Goal: Task Accomplishment & Management: Manage account settings

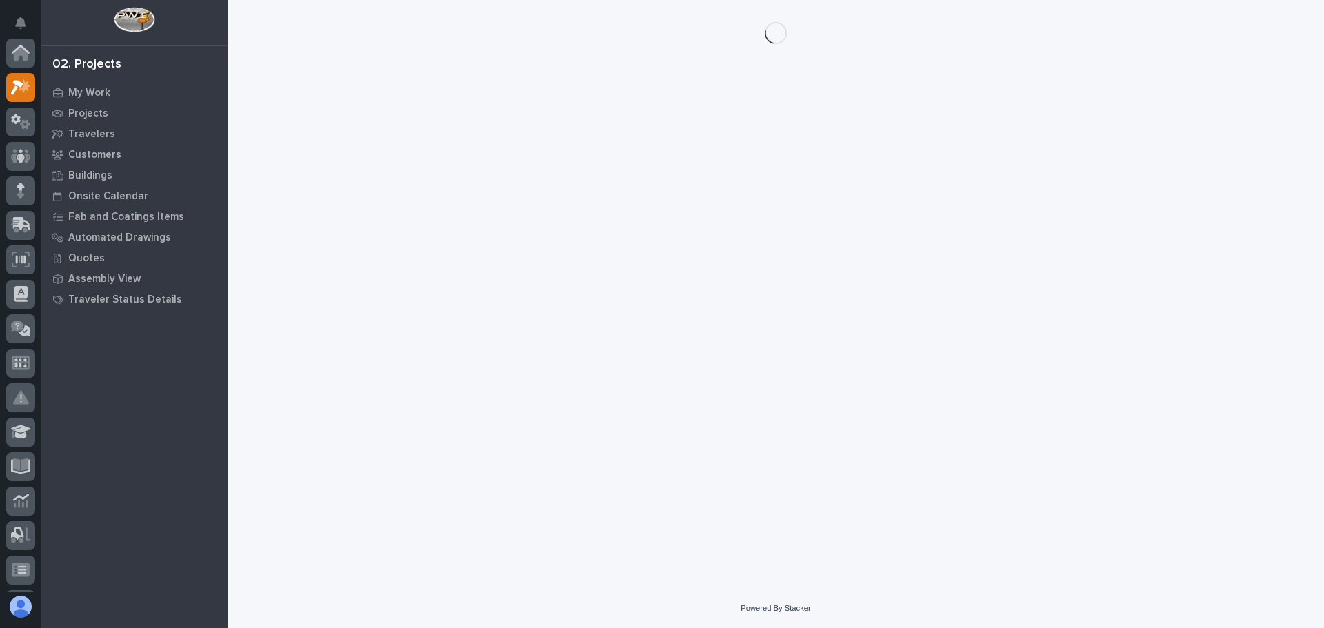
scroll to position [34, 0]
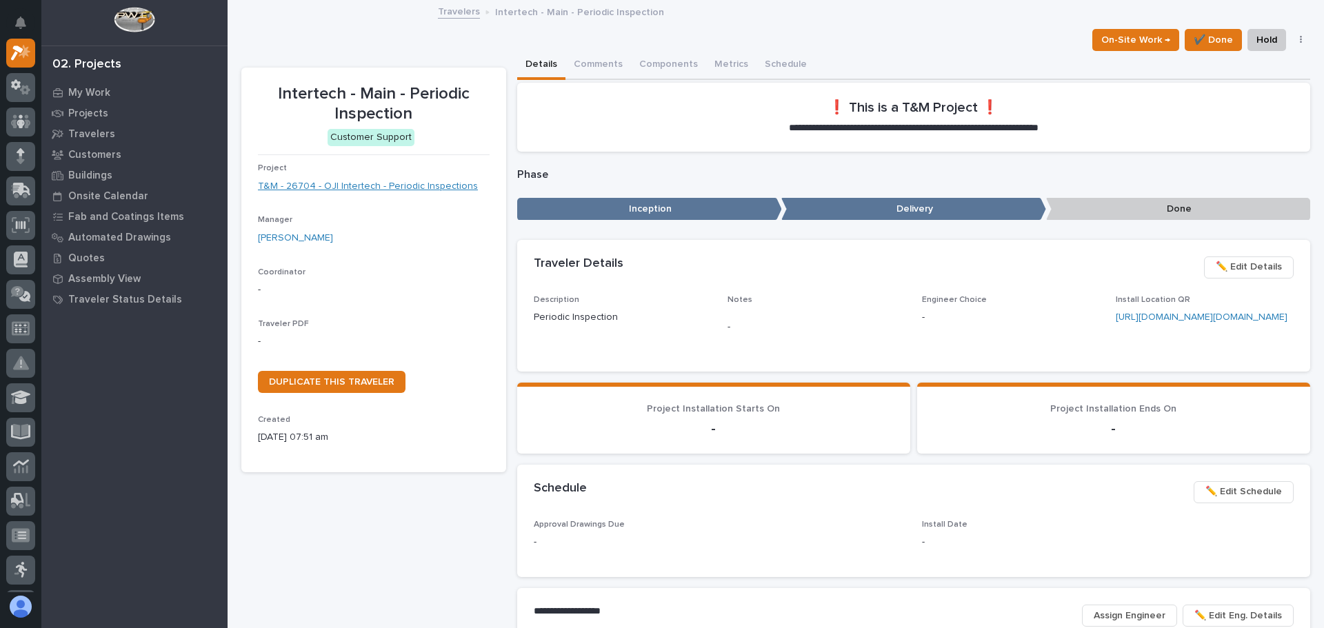
click at [361, 188] on link "T&M - 26704 - OJI Intertech - Periodic Inspections" at bounding box center [368, 186] width 220 height 14
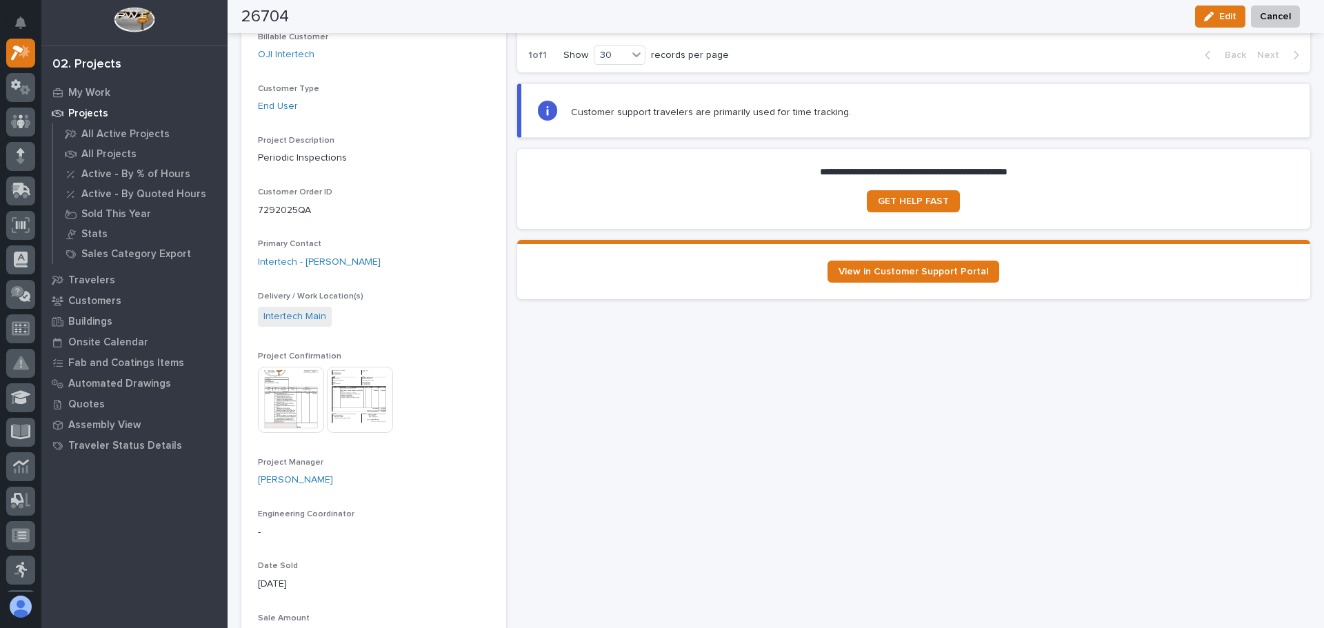
scroll to position [207, 0]
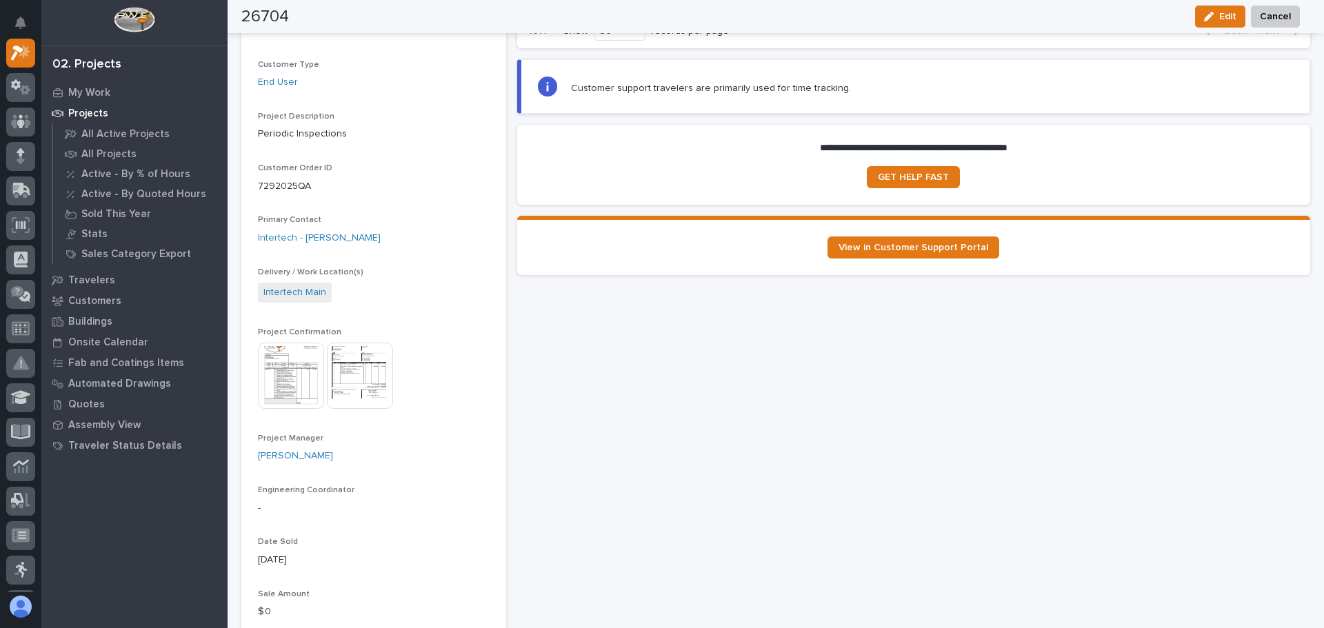
click at [294, 375] on img at bounding box center [291, 376] width 66 height 66
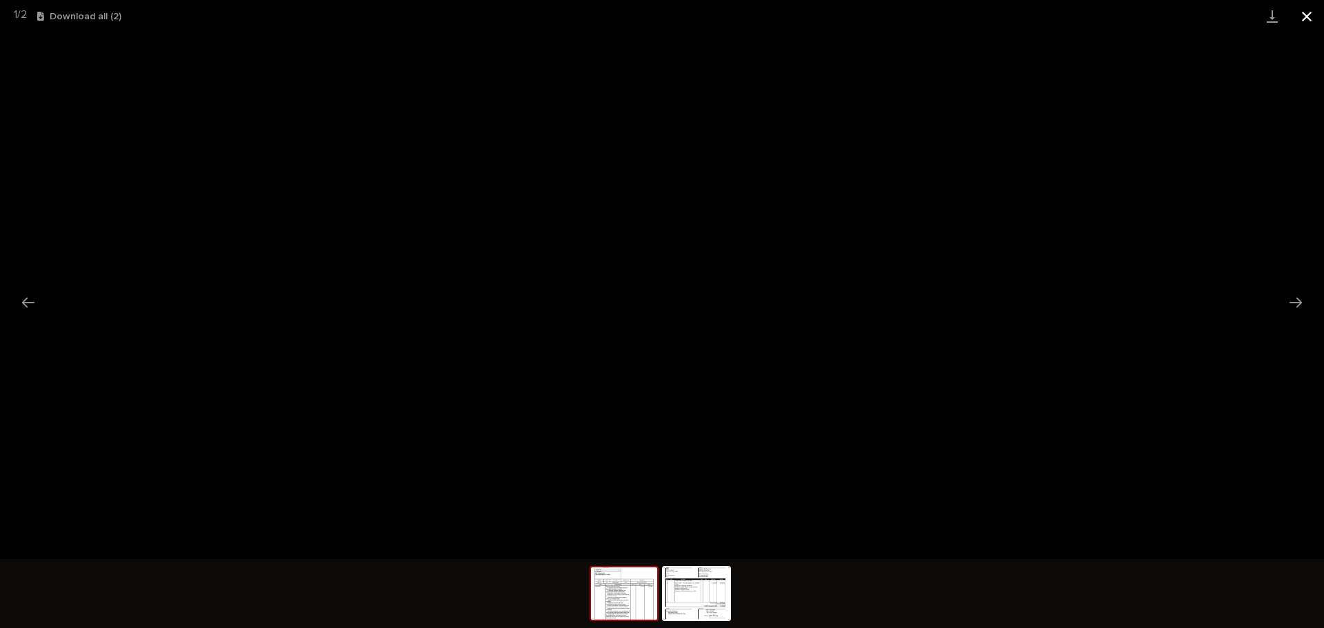
click at [1308, 14] on button "Close gallery" at bounding box center [1307, 16] width 34 height 32
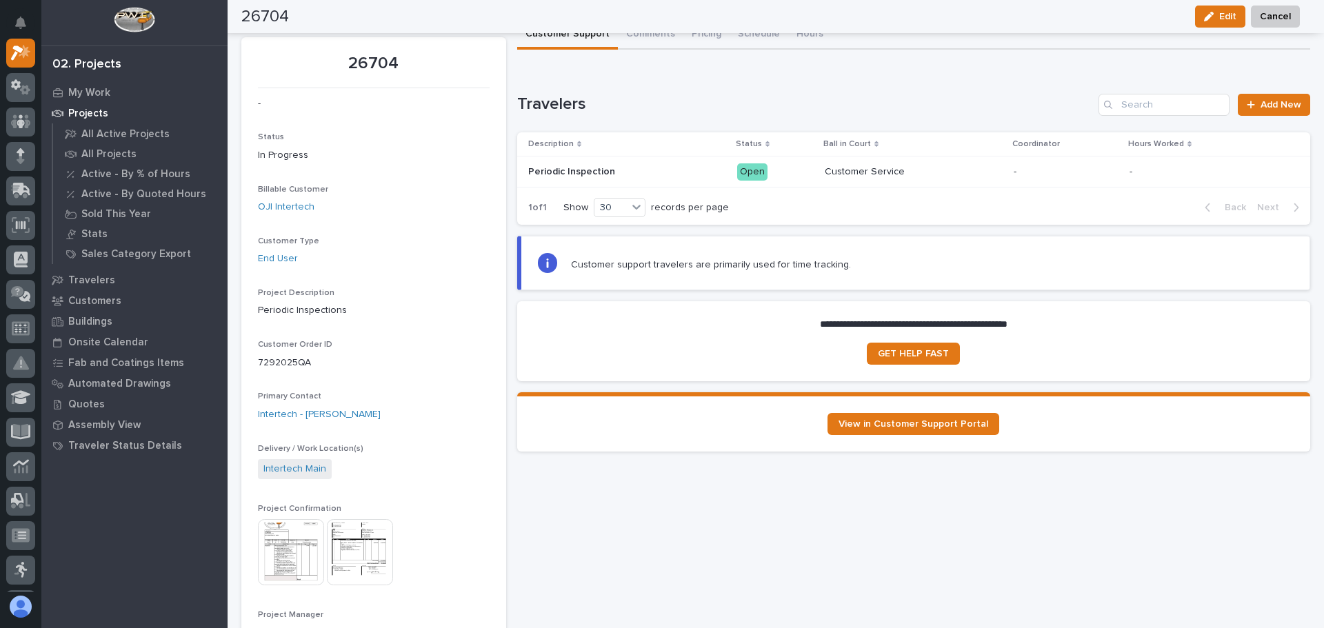
scroll to position [0, 0]
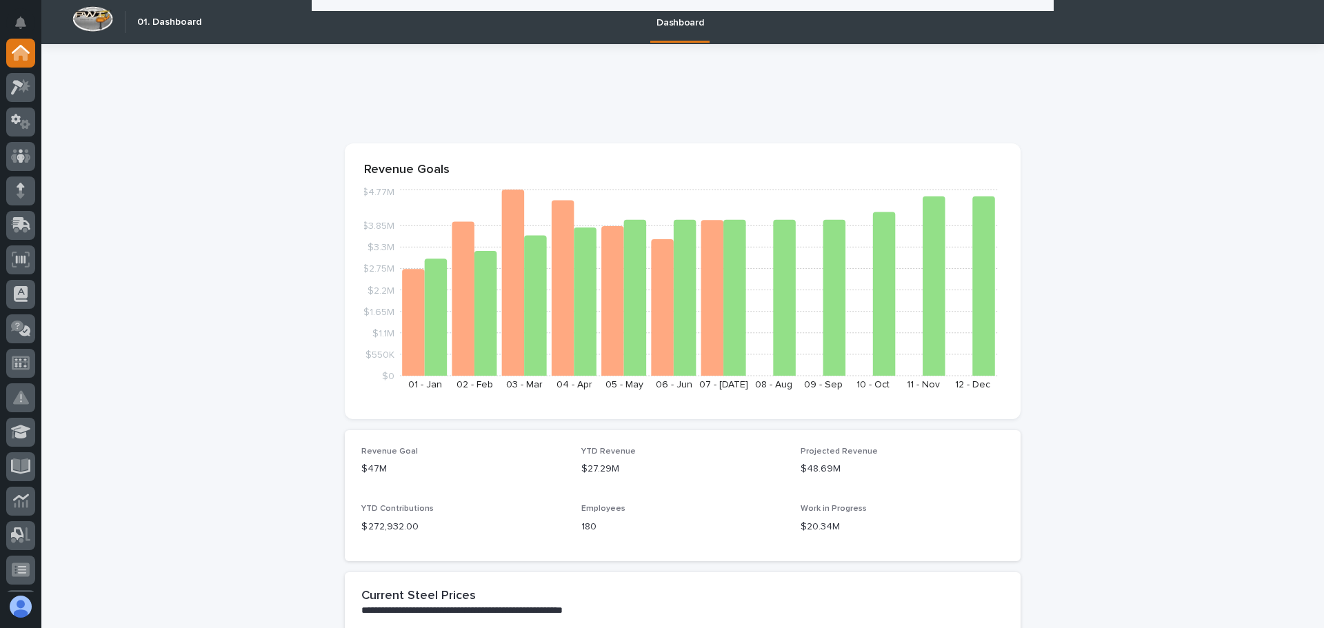
scroll to position [1172, 0]
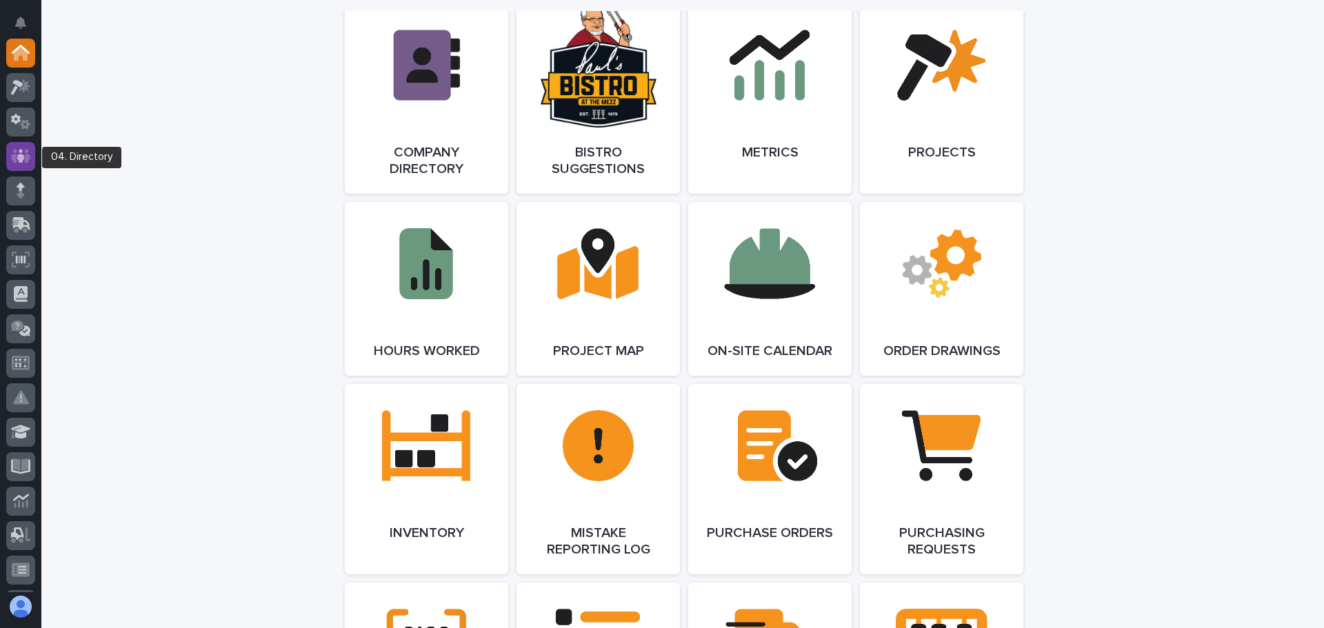
click at [22, 163] on icon at bounding box center [21, 156] width 20 height 16
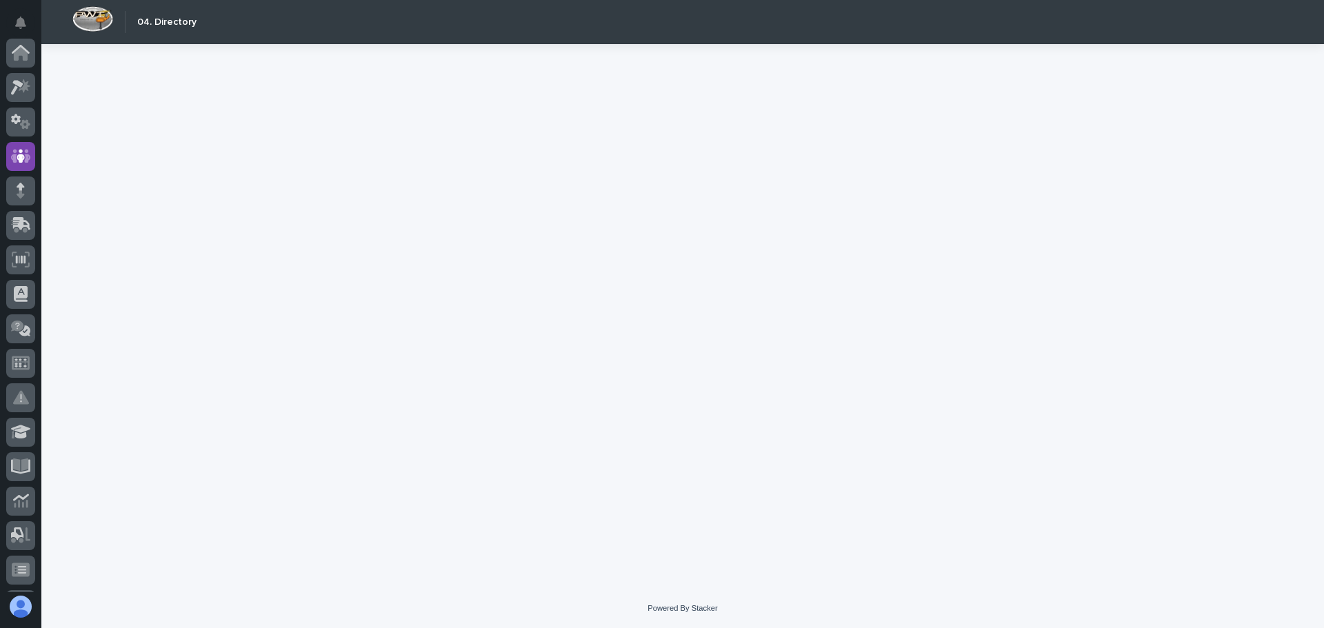
scroll to position [103, 0]
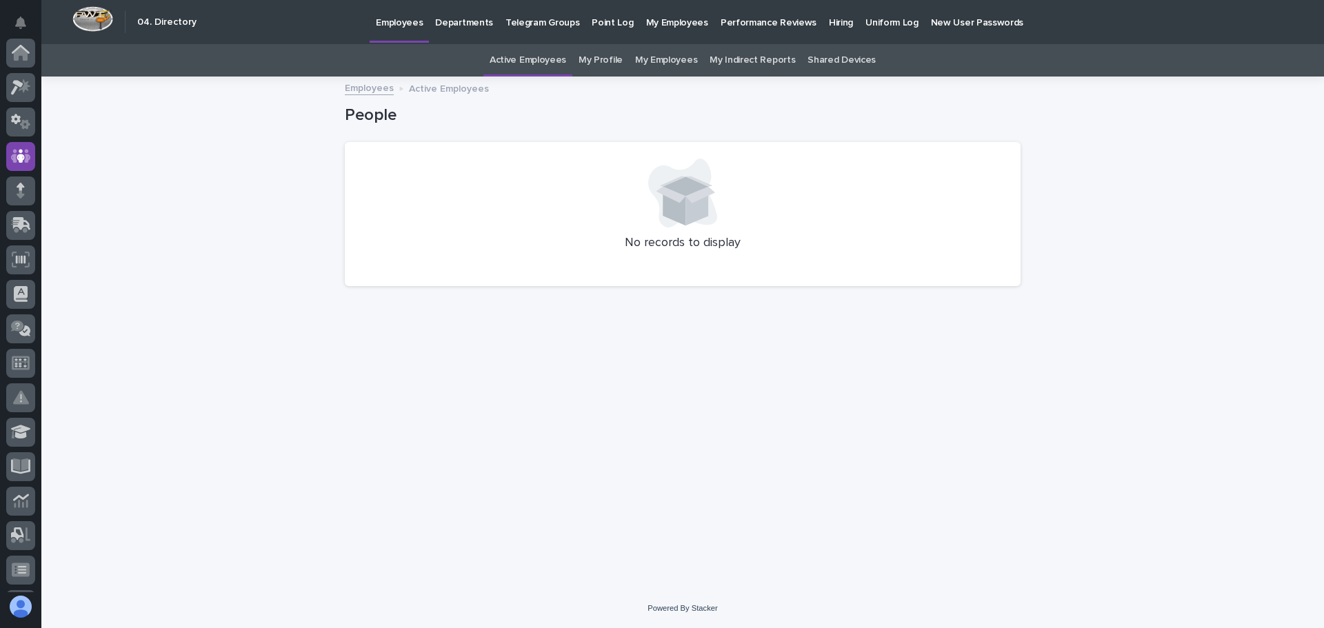
scroll to position [103, 0]
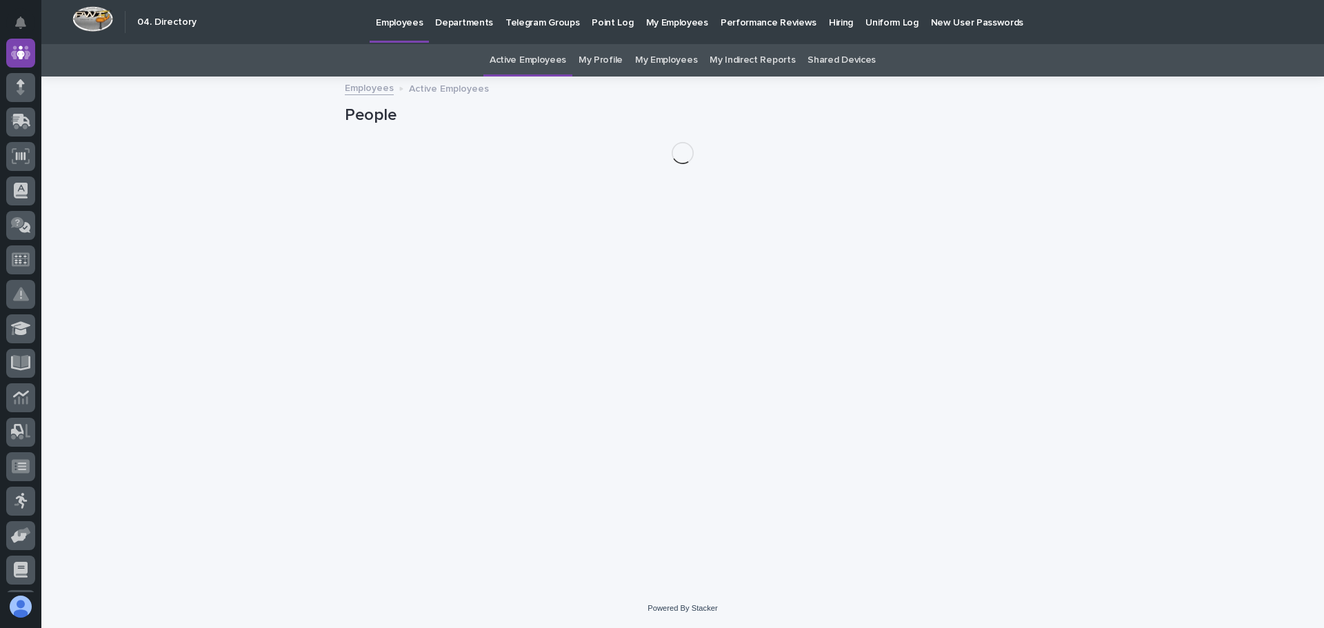
click at [670, 59] on link "My Employees" at bounding box center [666, 60] width 62 height 32
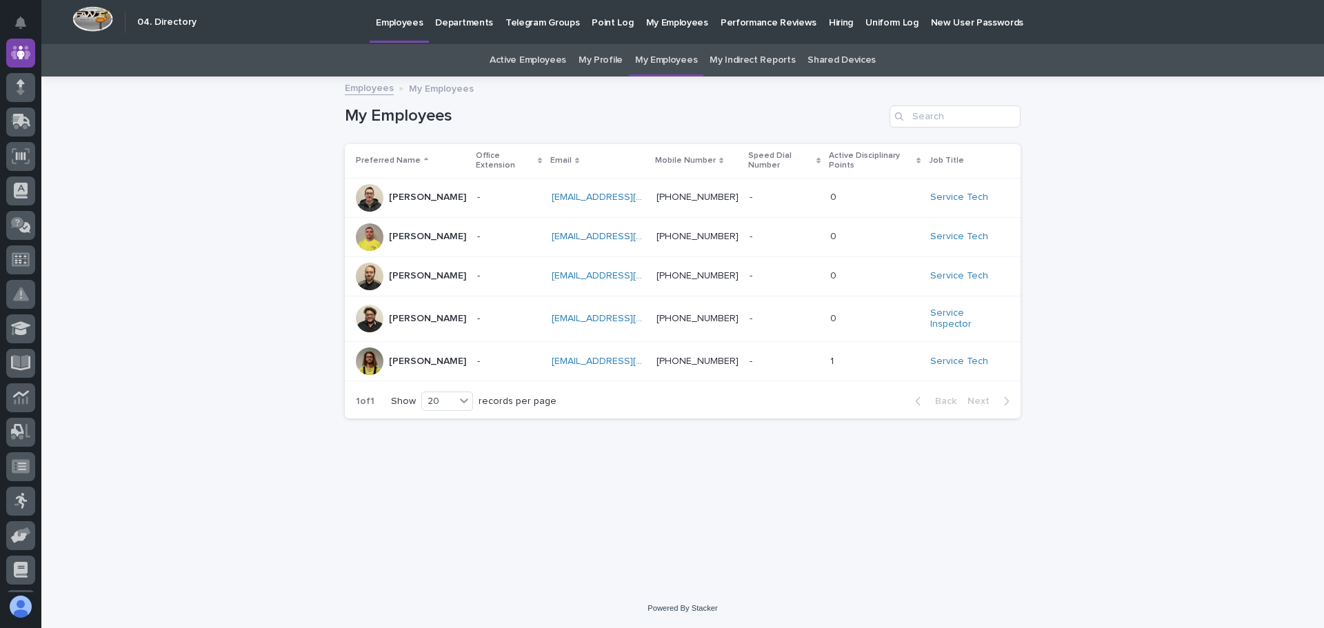
click at [482, 357] on p at bounding box center [501, 362] width 49 height 12
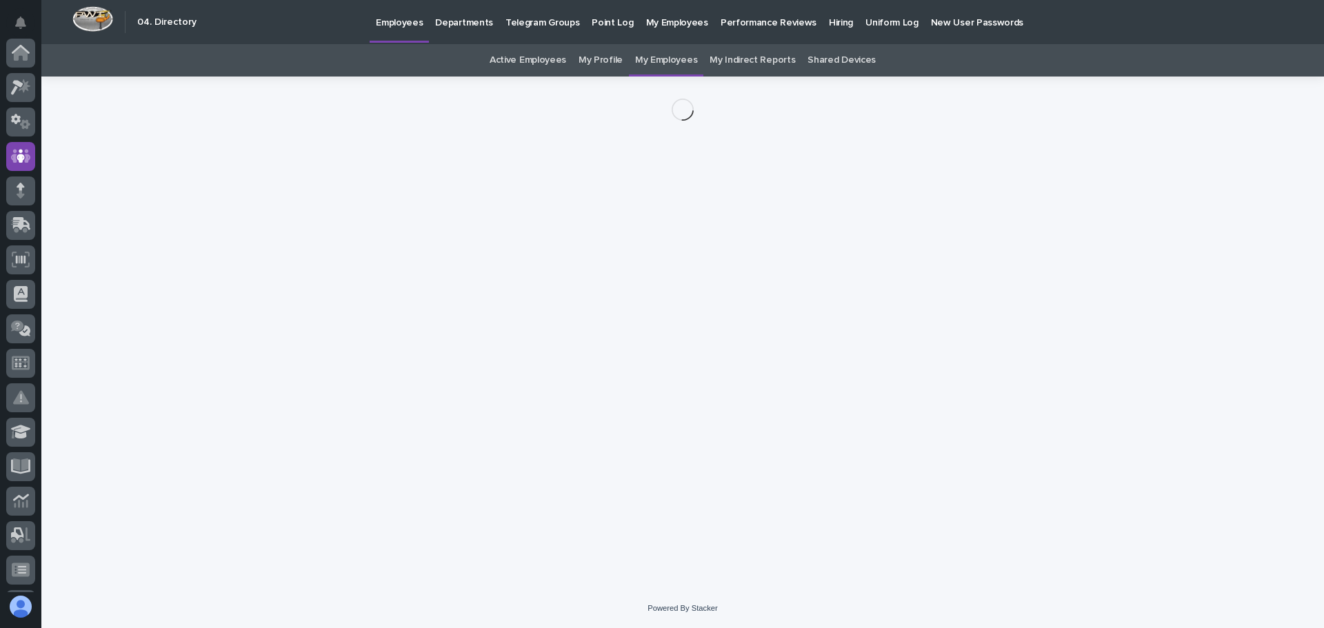
scroll to position [103, 0]
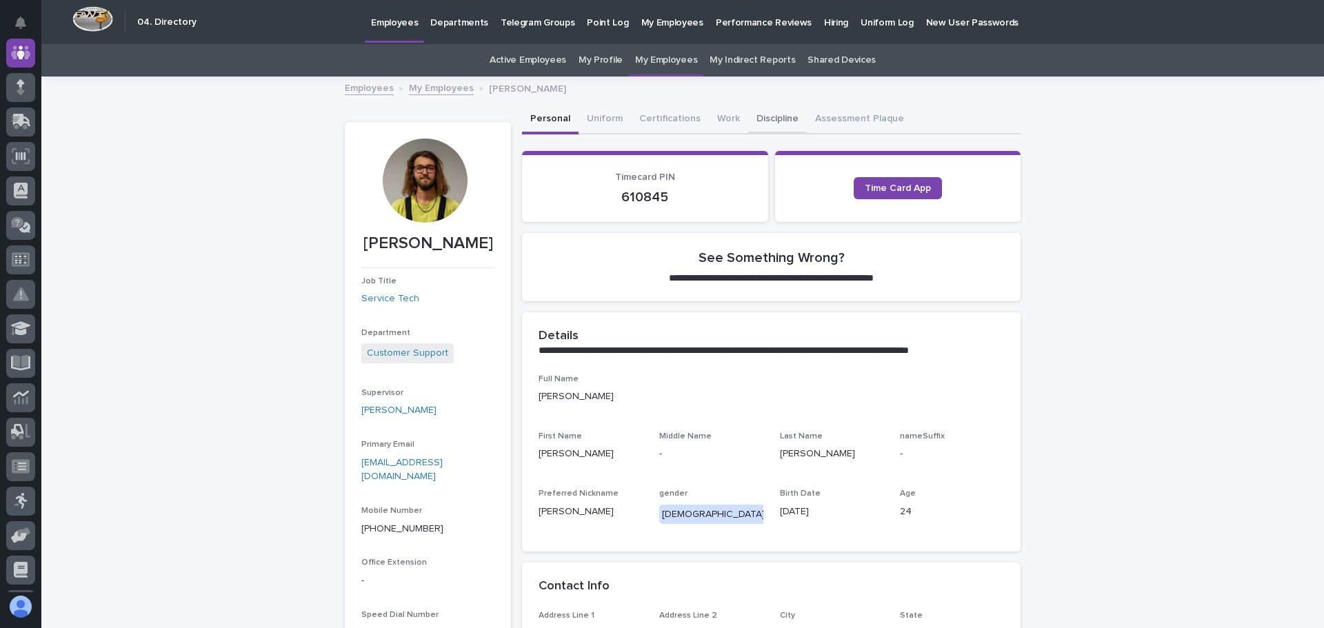
click at [762, 115] on button "Discipline" at bounding box center [777, 120] width 59 height 29
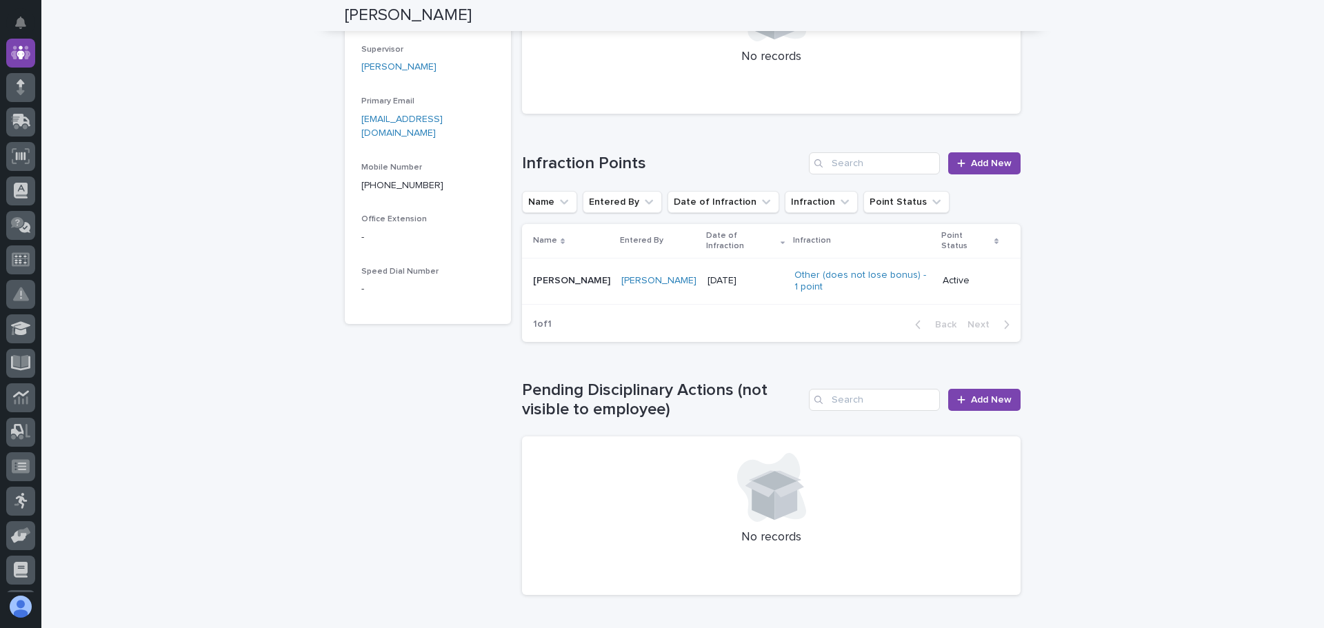
scroll to position [345, 0]
click at [828, 268] on link "Other (does not lose bonus) - 1 point" at bounding box center [862, 279] width 137 height 23
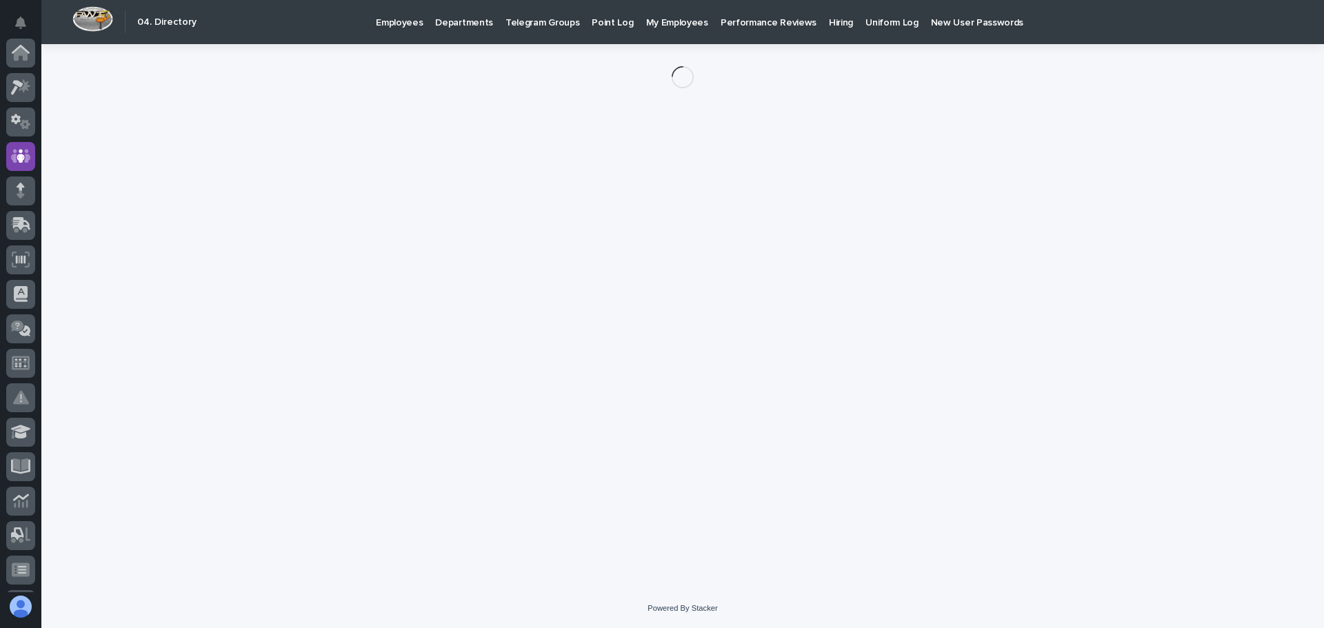
scroll to position [103, 0]
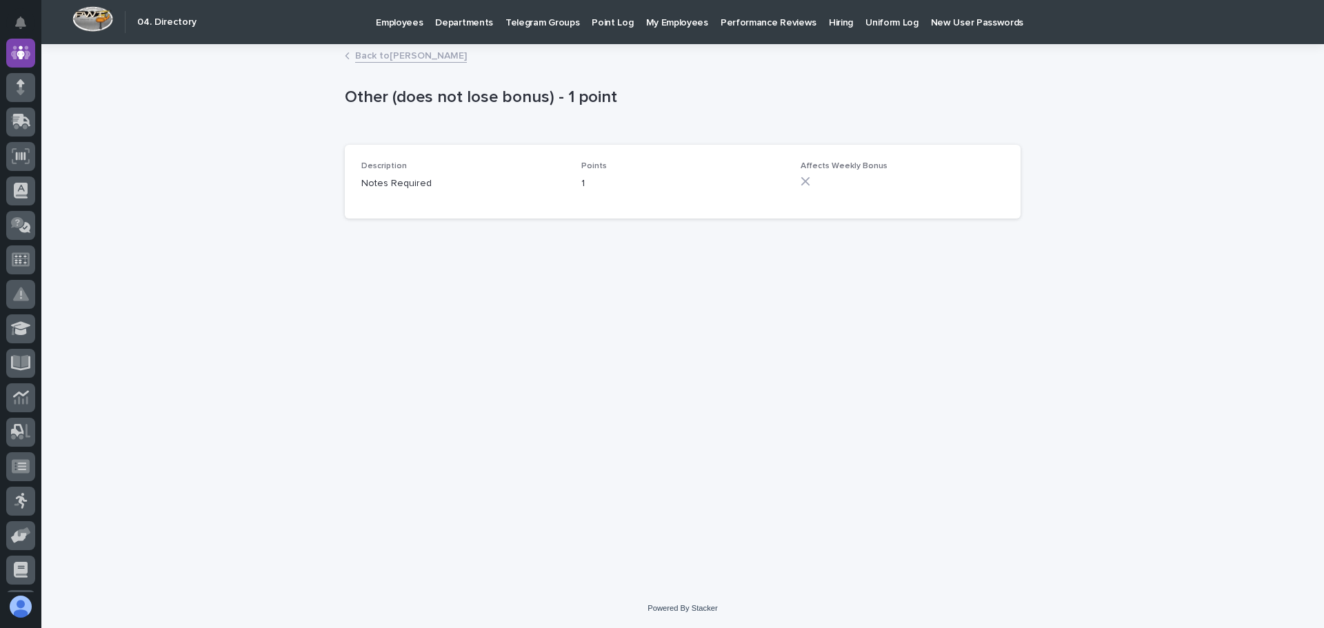
click at [576, 182] on div "Description Notes Required Points 1 Affects Weekly Bonus" at bounding box center [682, 181] width 643 height 41
click at [615, 192] on div "Points 1" at bounding box center [682, 181] width 203 height 41
click at [397, 181] on p "Notes Required" at bounding box center [462, 184] width 203 height 14
drag, startPoint x: 447, startPoint y: 181, endPoint x: 589, endPoint y: 179, distance: 142.1
click at [470, 180] on p "Notes Required" at bounding box center [462, 184] width 203 height 14
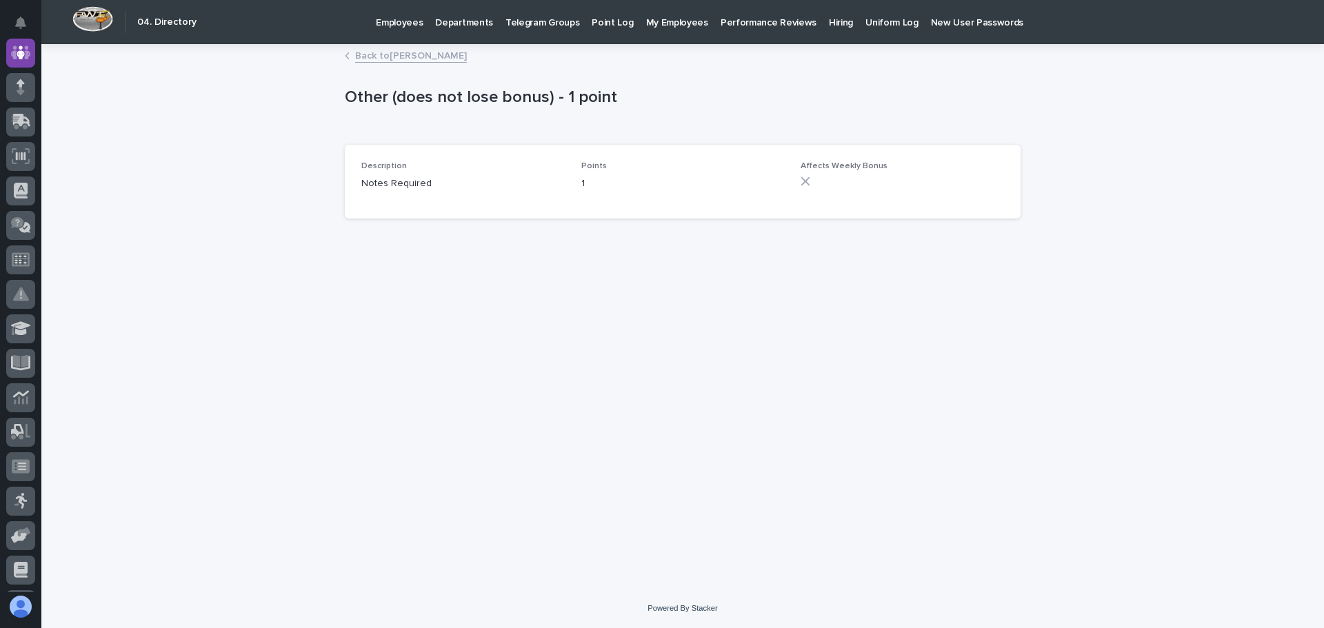
click at [604, 179] on p "1" at bounding box center [682, 184] width 203 height 14
click at [606, 179] on p "1" at bounding box center [682, 184] width 203 height 14
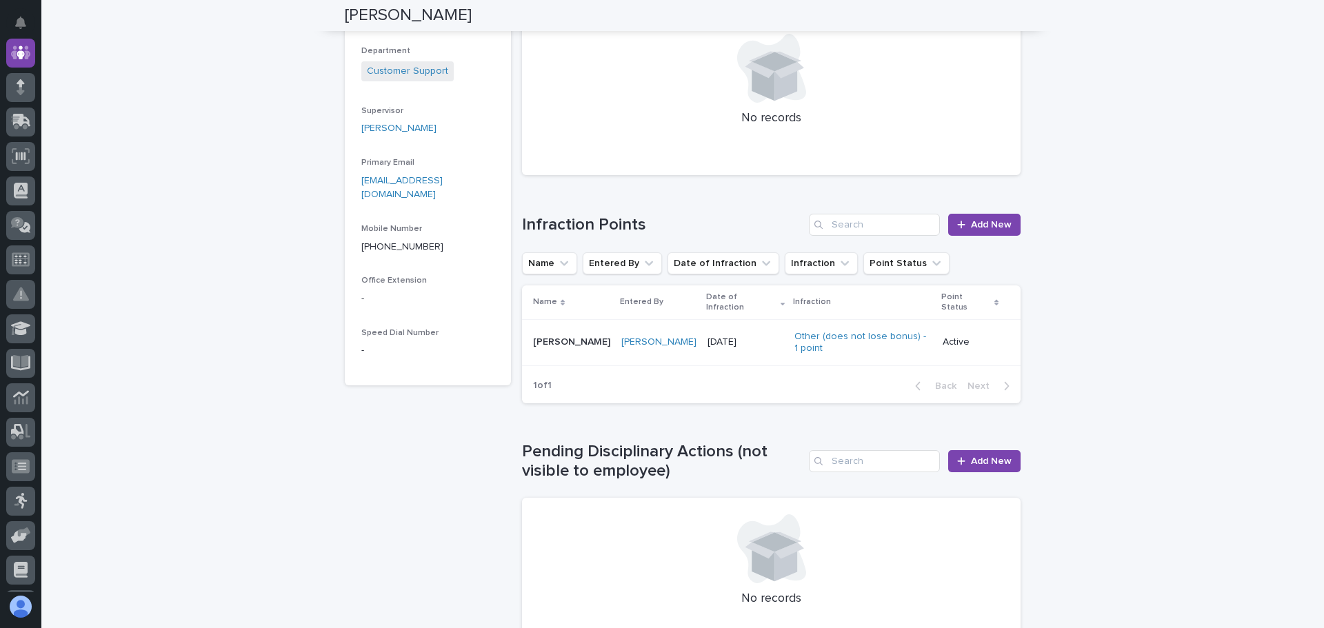
scroll to position [251, 0]
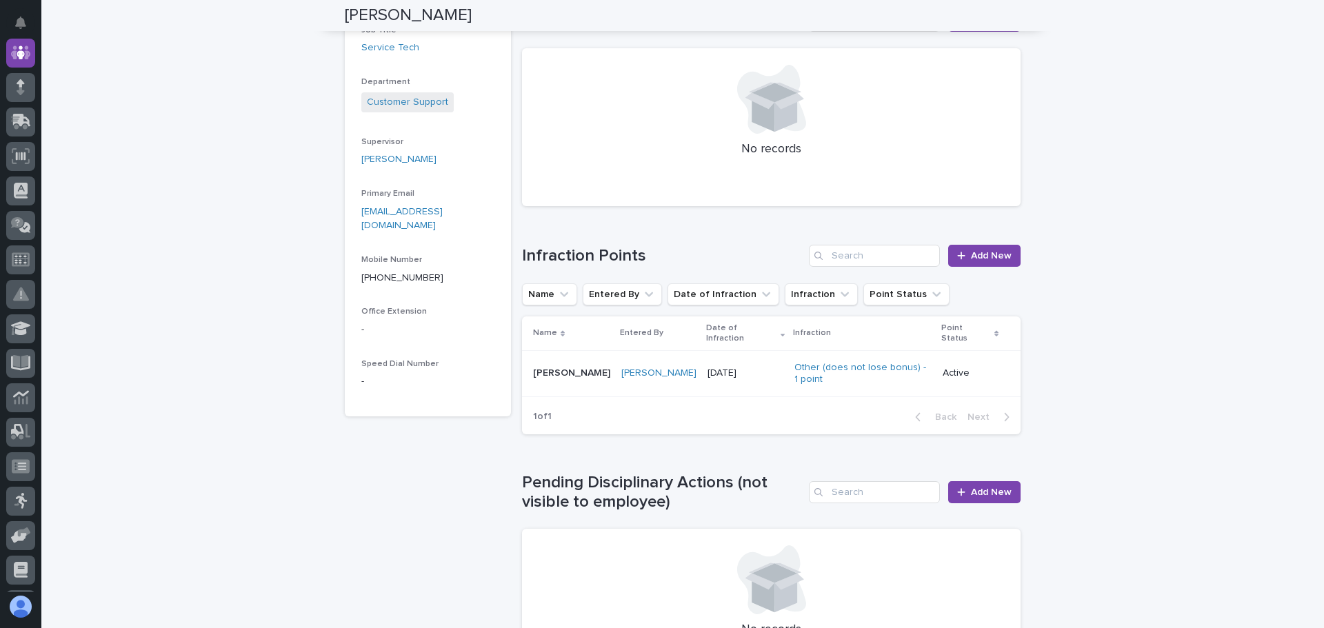
click at [978, 326] on div "Point Status" at bounding box center [969, 334] width 57 height 26
click at [952, 368] on p "Active" at bounding box center [971, 374] width 56 height 12
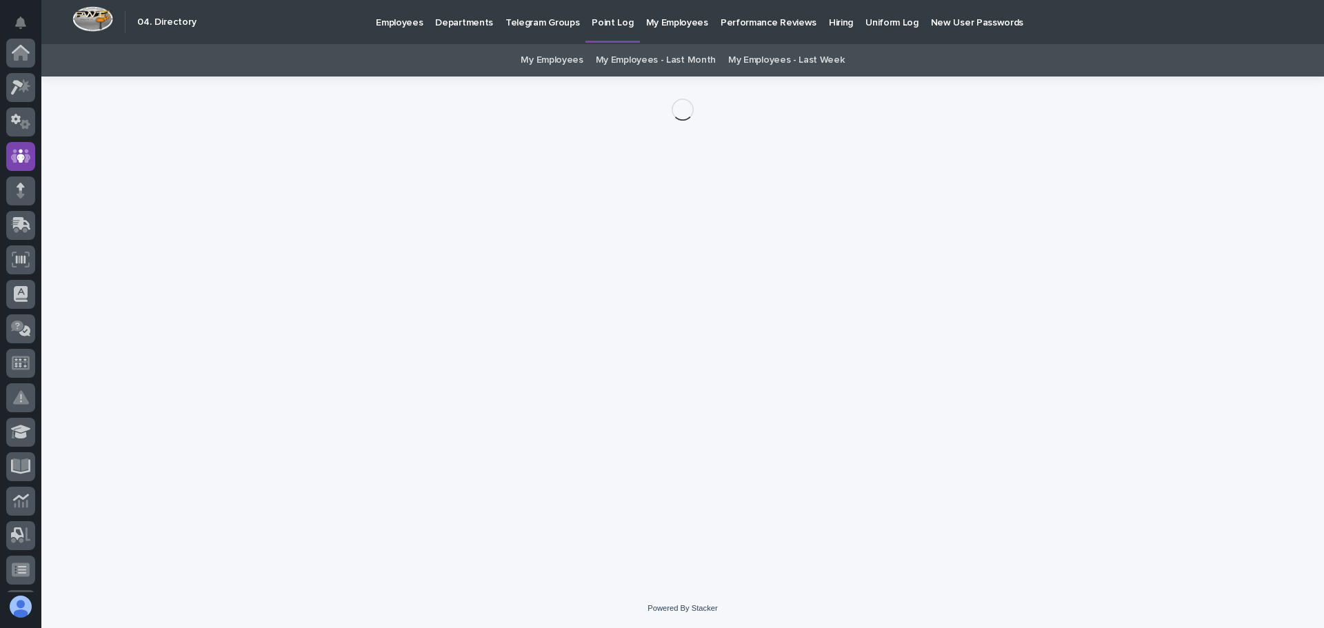
scroll to position [103, 0]
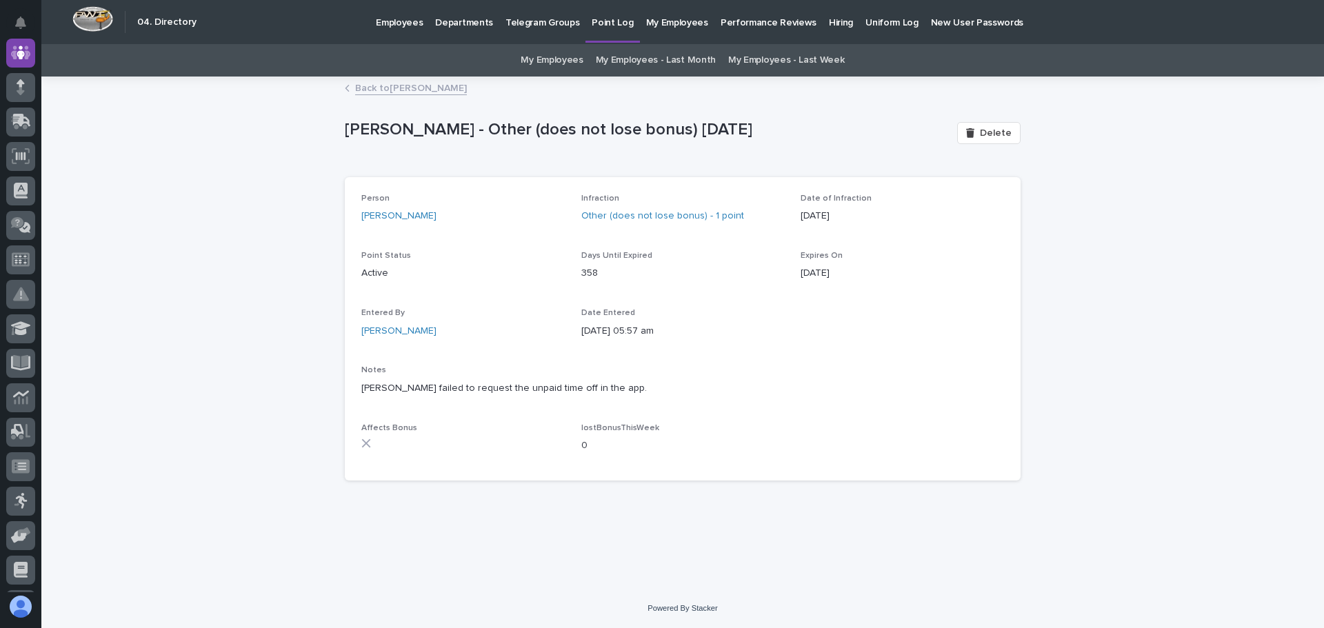
click at [385, 257] on span "Point Status" at bounding box center [386, 256] width 50 height 8
click at [679, 220] on link "Other (does not lose bonus) - 1 point" at bounding box center [662, 216] width 163 height 14
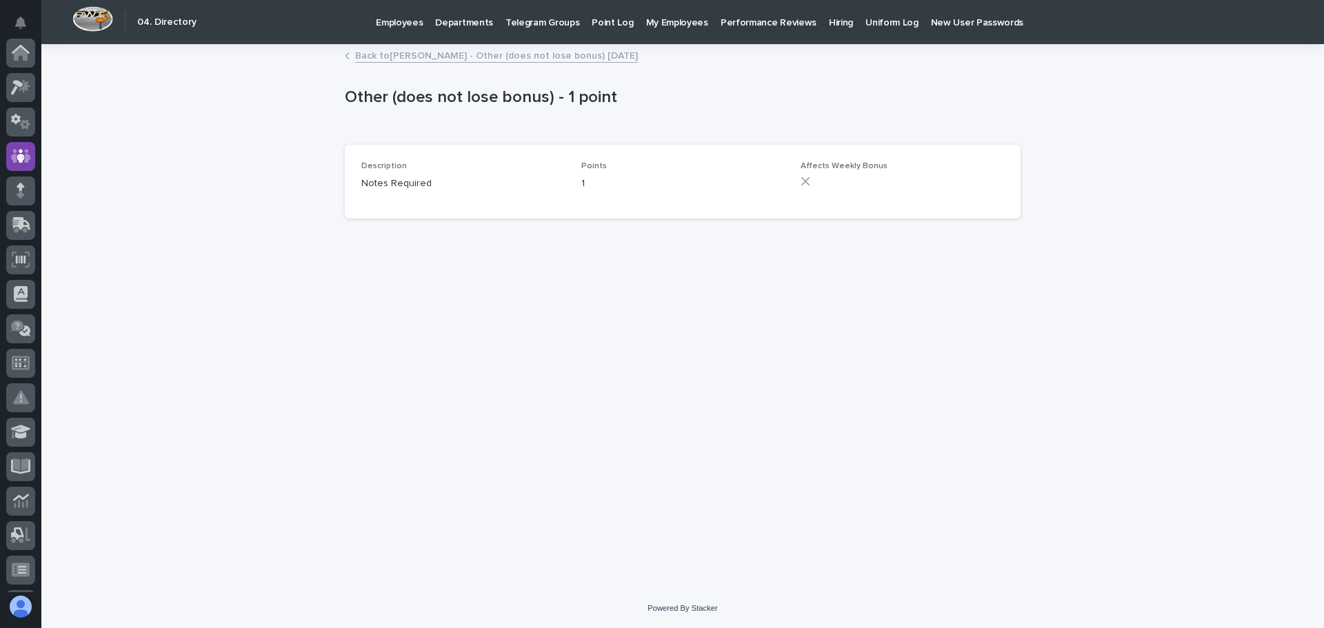
scroll to position [103, 0]
click at [805, 178] on icon at bounding box center [806, 182] width 10 height 10
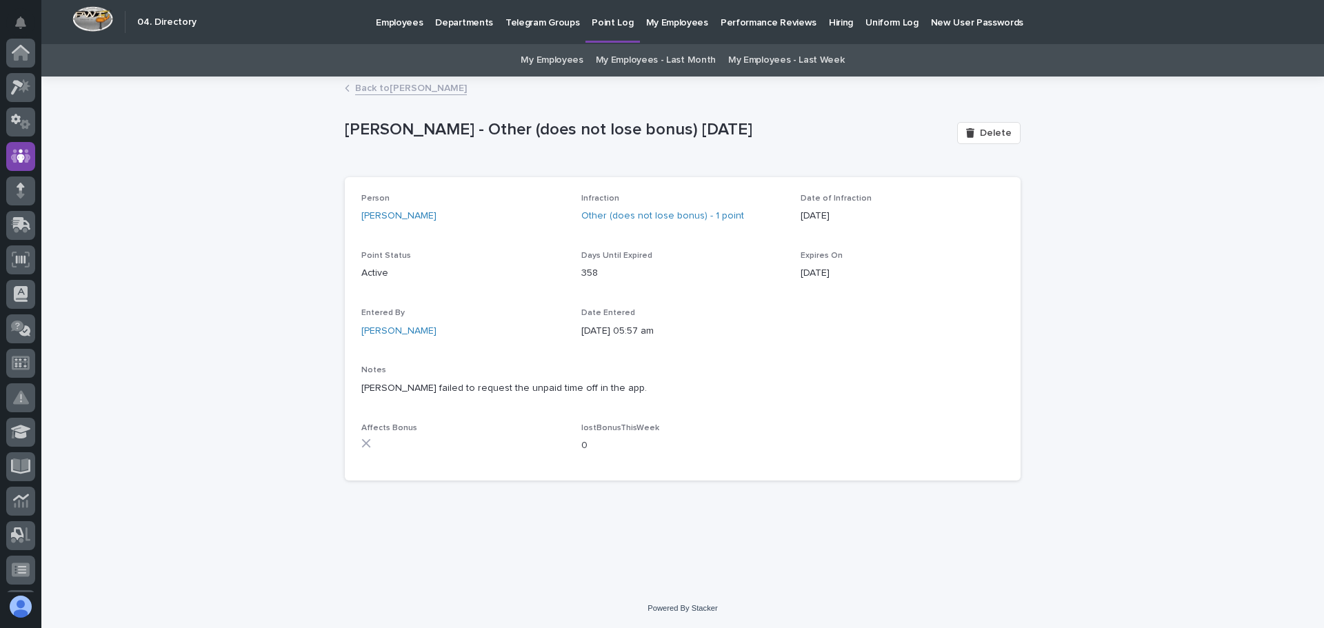
scroll to position [103, 0]
click at [990, 130] on span "Delete" at bounding box center [996, 133] width 32 height 10
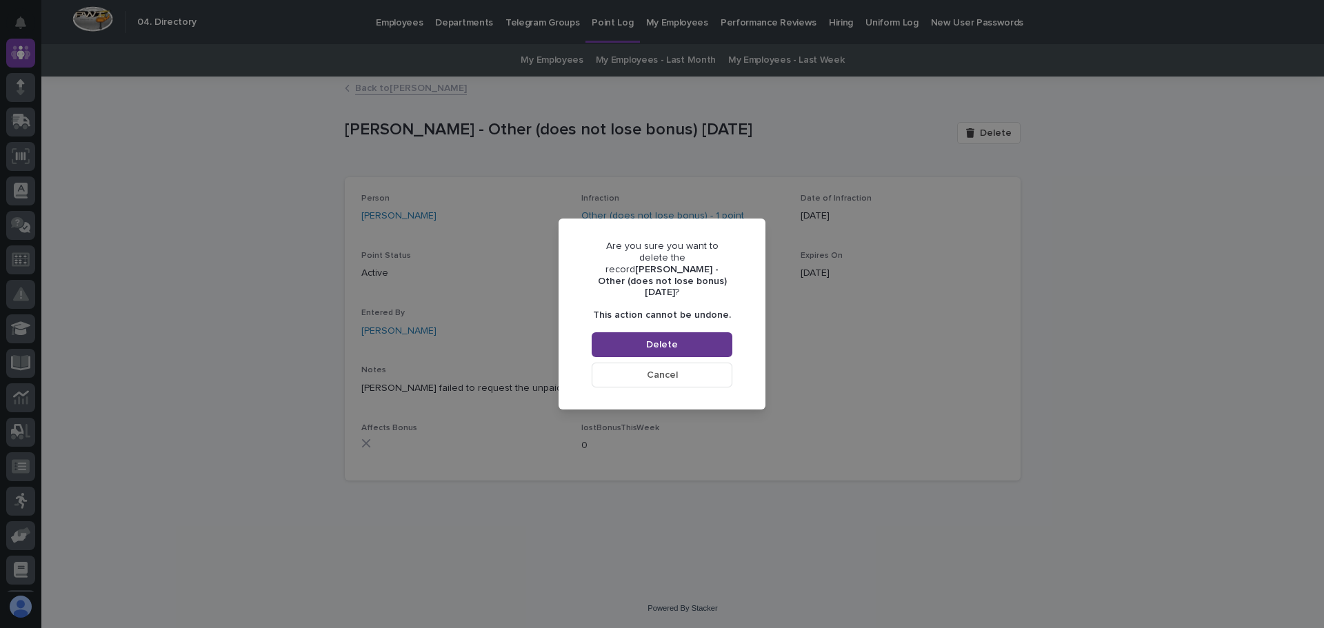
click at [659, 340] on span "Delete" at bounding box center [662, 345] width 32 height 10
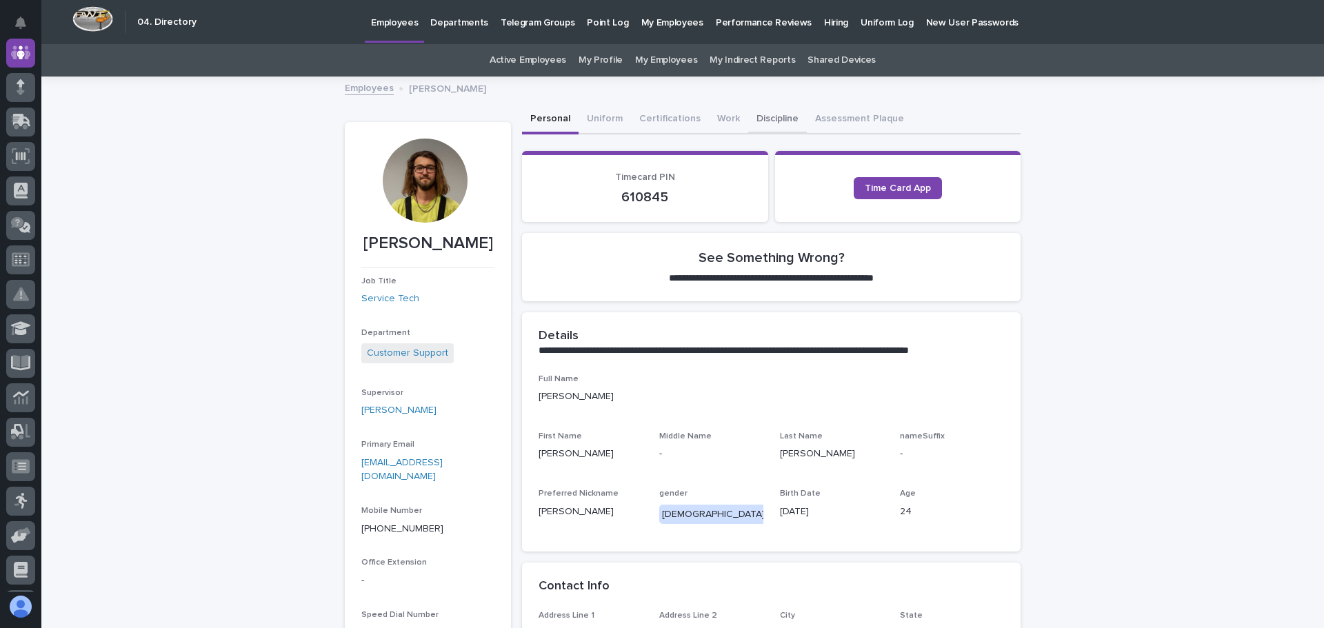
click at [760, 115] on button "Discipline" at bounding box center [777, 120] width 59 height 29
